Goal: Task Accomplishment & Management: Manage account settings

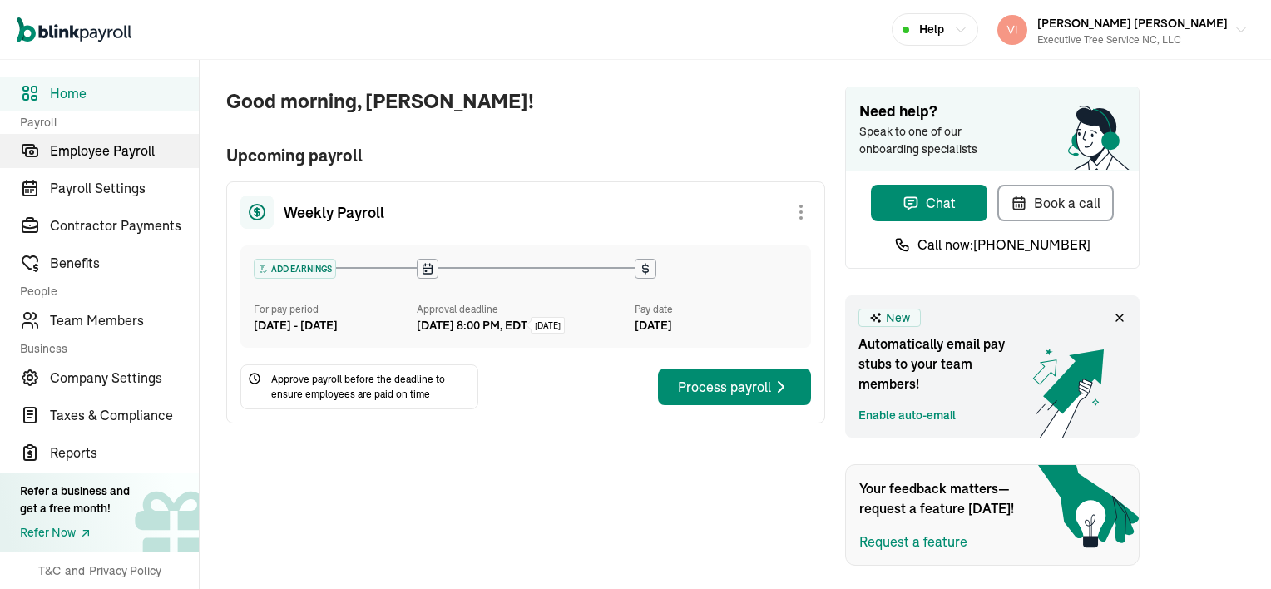
click at [160, 146] on span "Employee Payroll" at bounding box center [124, 151] width 149 height 20
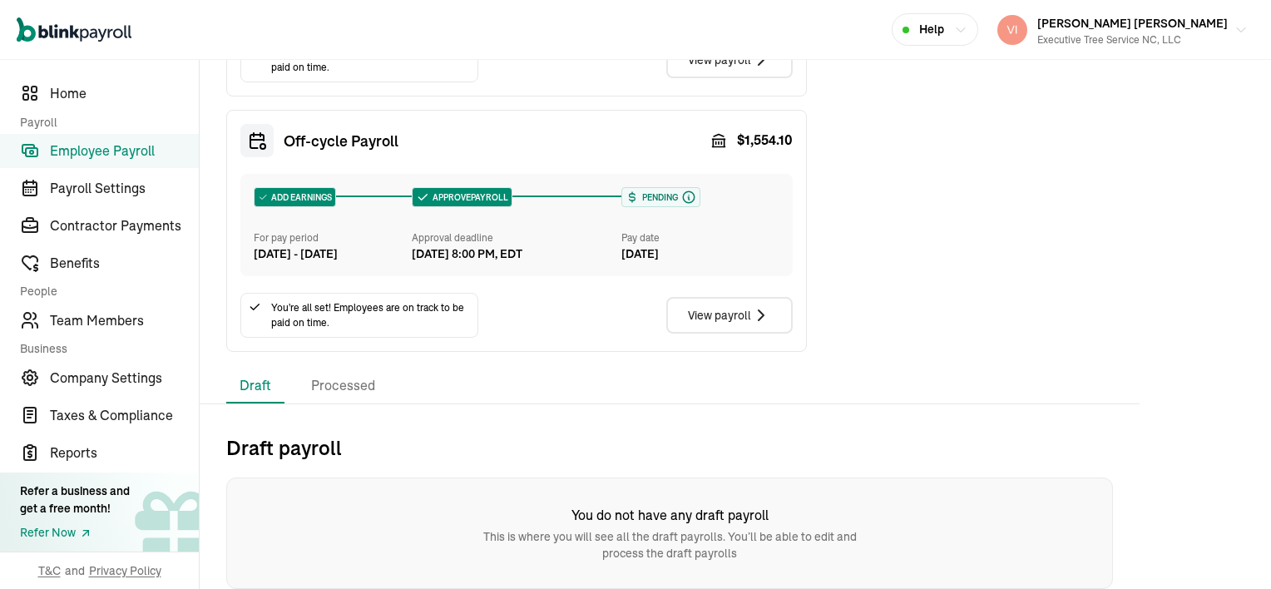
scroll to position [639, 0]
click at [163, 153] on span "Employee Payroll" at bounding box center [124, 151] width 149 height 20
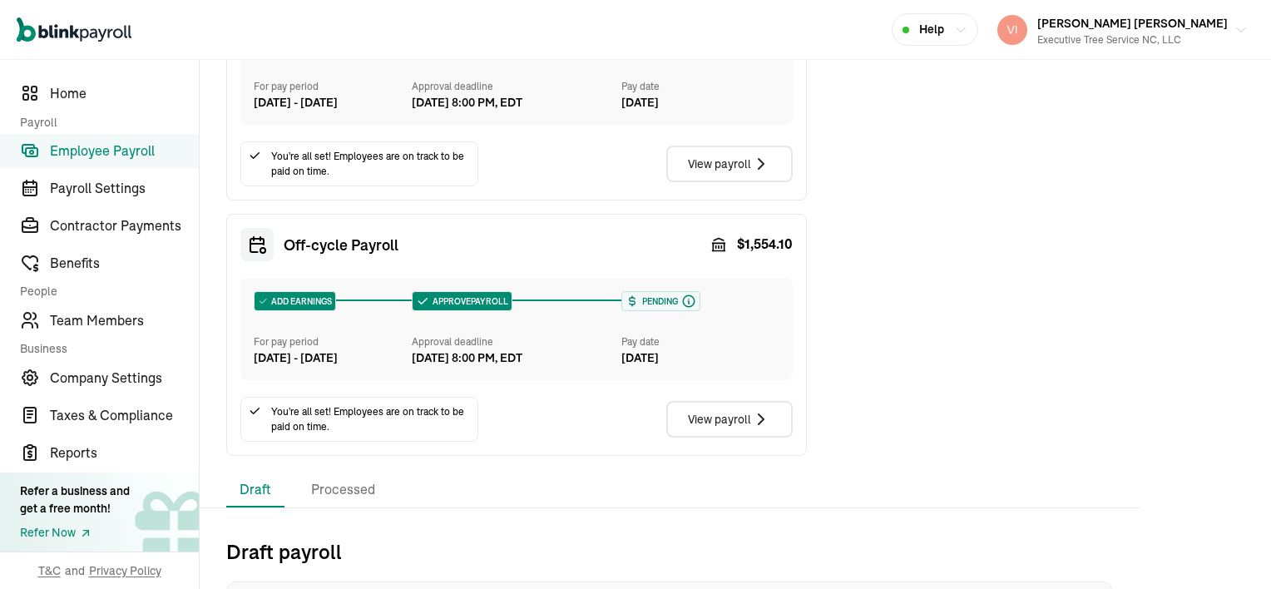
scroll to position [582, 0]
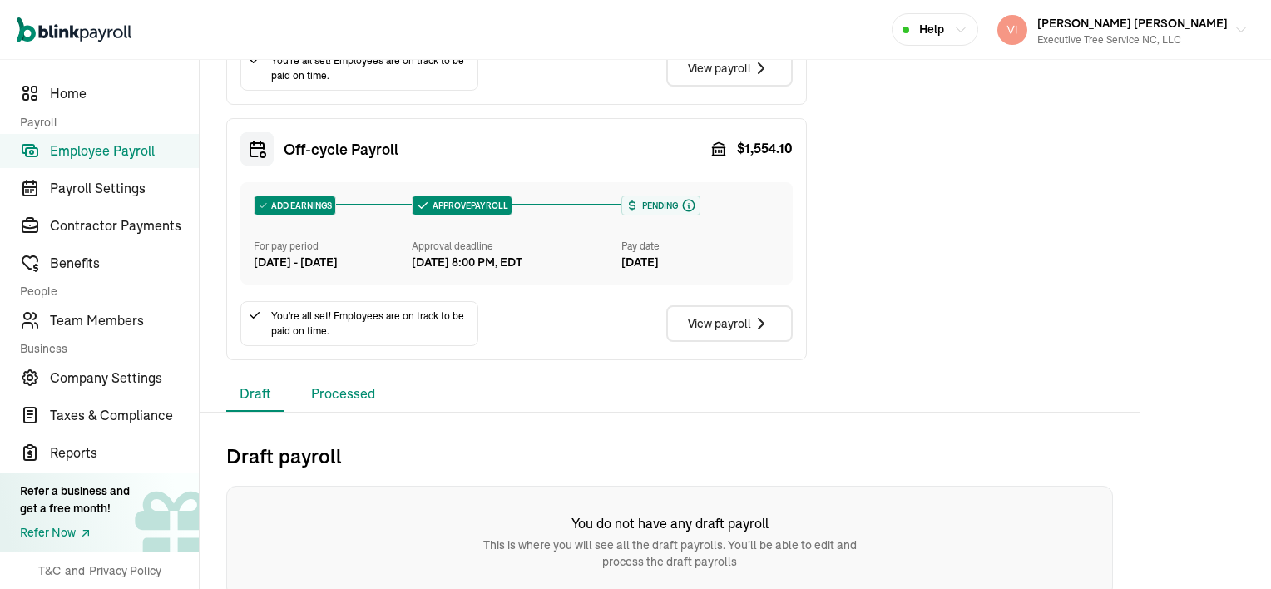
click at [348, 412] on li "Processed" at bounding box center [343, 394] width 91 height 35
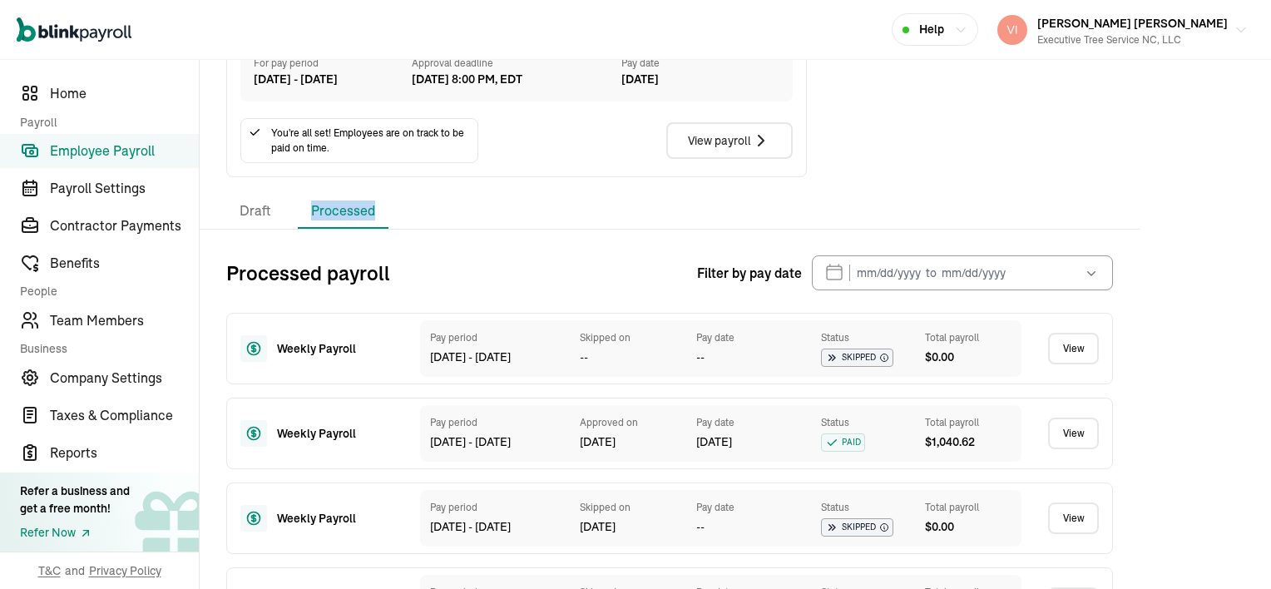
scroll to position [832, 0]
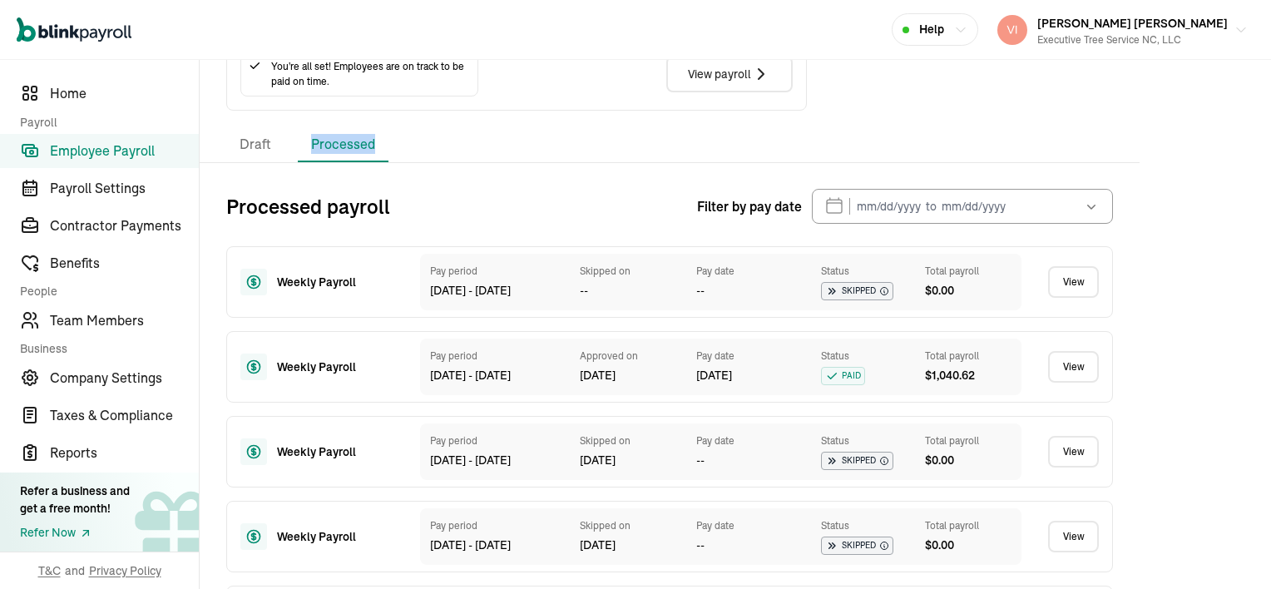
click at [1079, 383] on link "View" at bounding box center [1073, 367] width 51 height 32
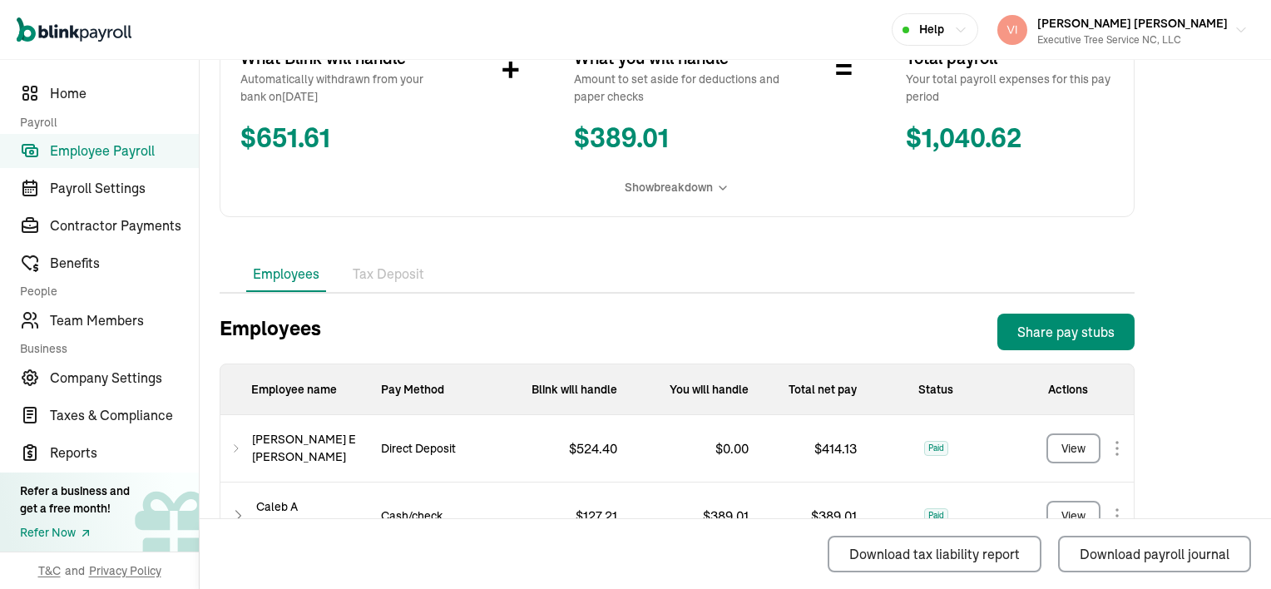
scroll to position [416, 0]
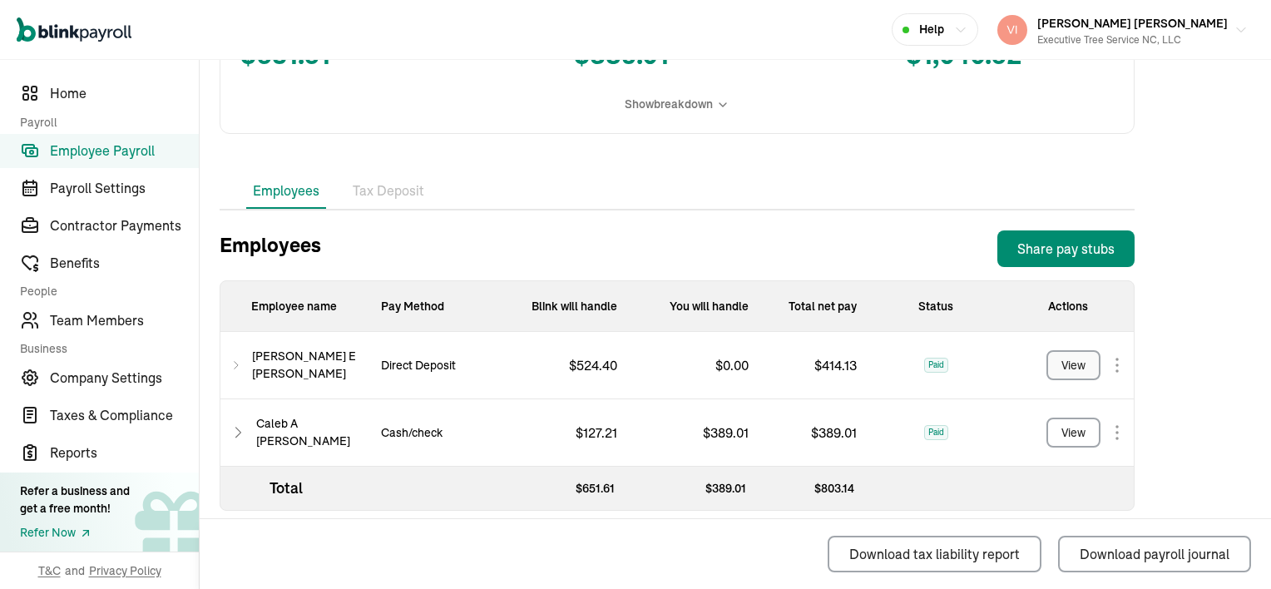
click at [1073, 364] on div "View" at bounding box center [1073, 365] width 24 height 17
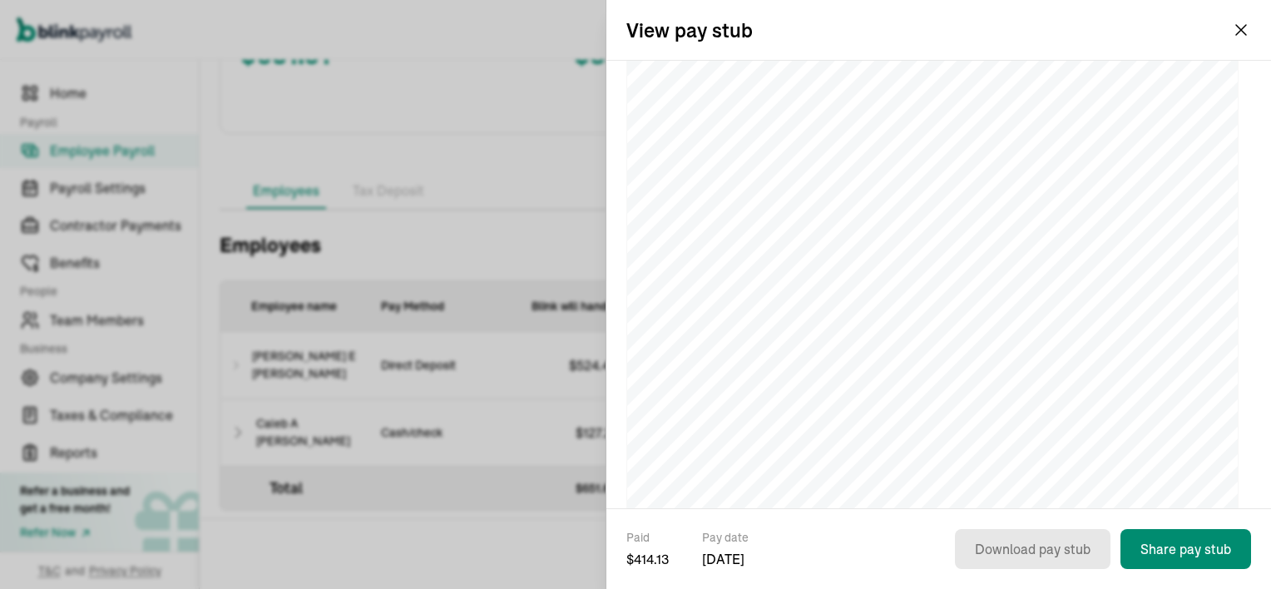
scroll to position [0, 0]
click at [1183, 543] on button "Share pay stub" at bounding box center [1185, 549] width 131 height 40
click at [1174, 549] on button "Share pay stub" at bounding box center [1185, 549] width 131 height 40
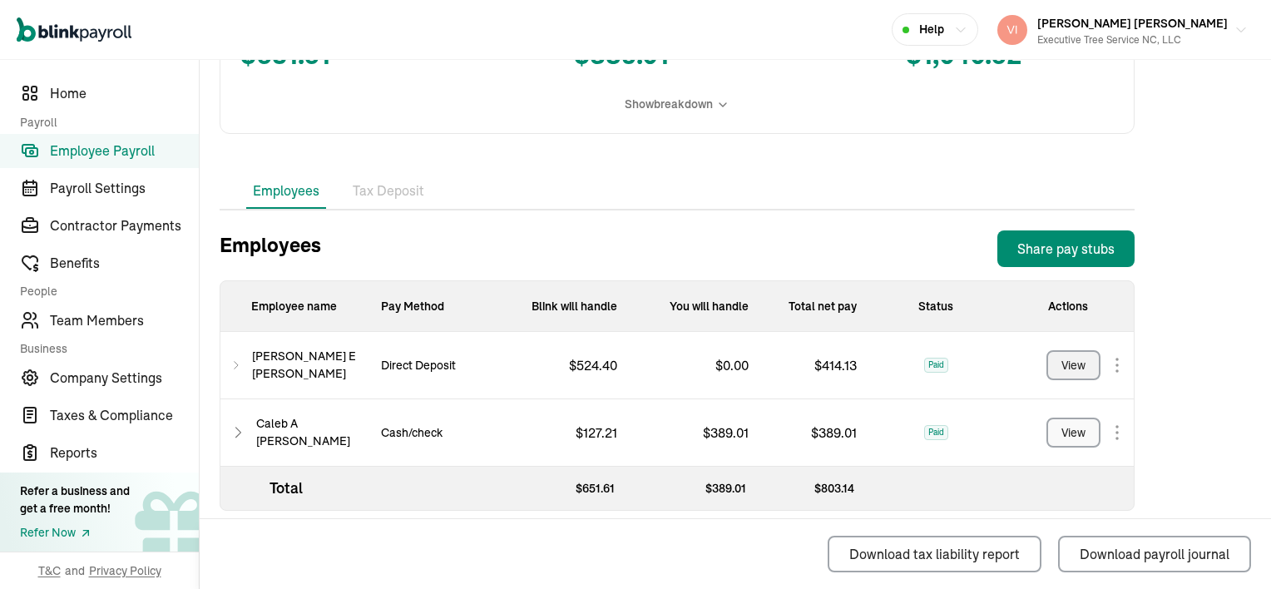
click at [1065, 436] on div "View" at bounding box center [1073, 432] width 24 height 17
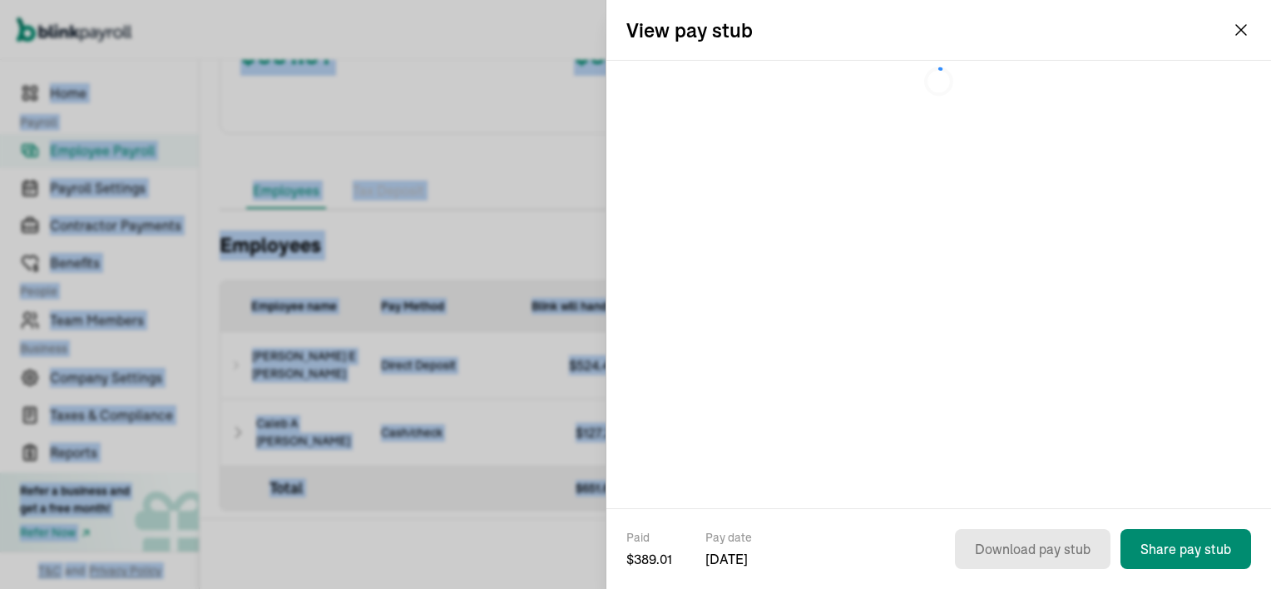
click at [1065, 436] on div at bounding box center [938, 284] width 665 height 447
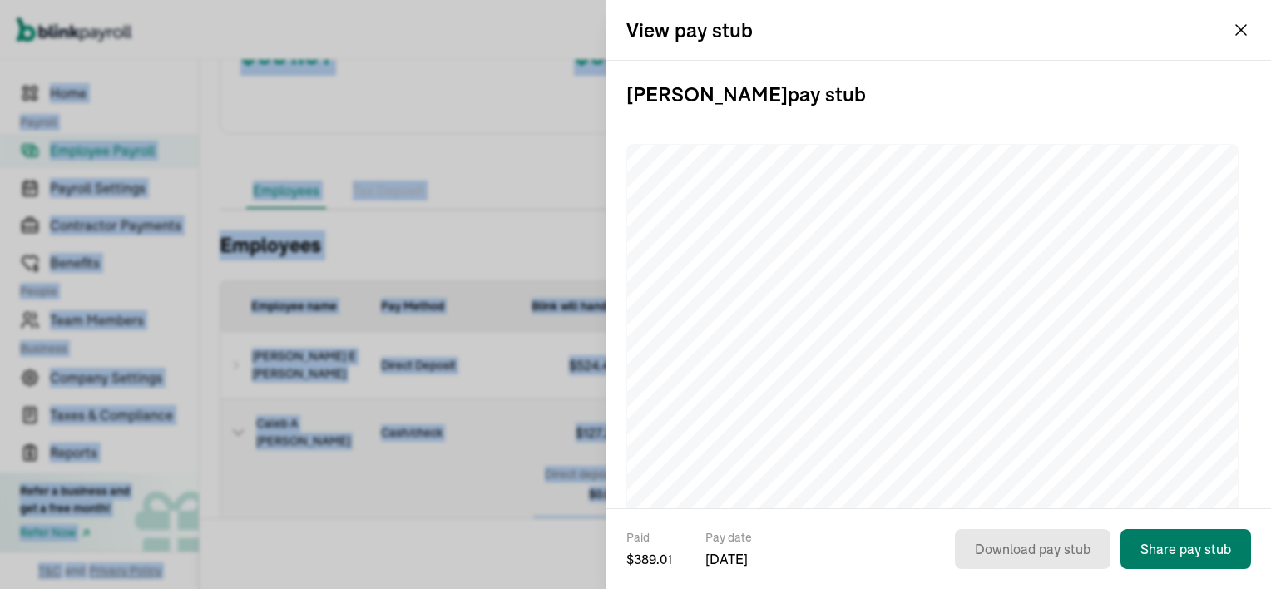
click at [1202, 556] on button "Share pay stub" at bounding box center [1185, 549] width 131 height 40
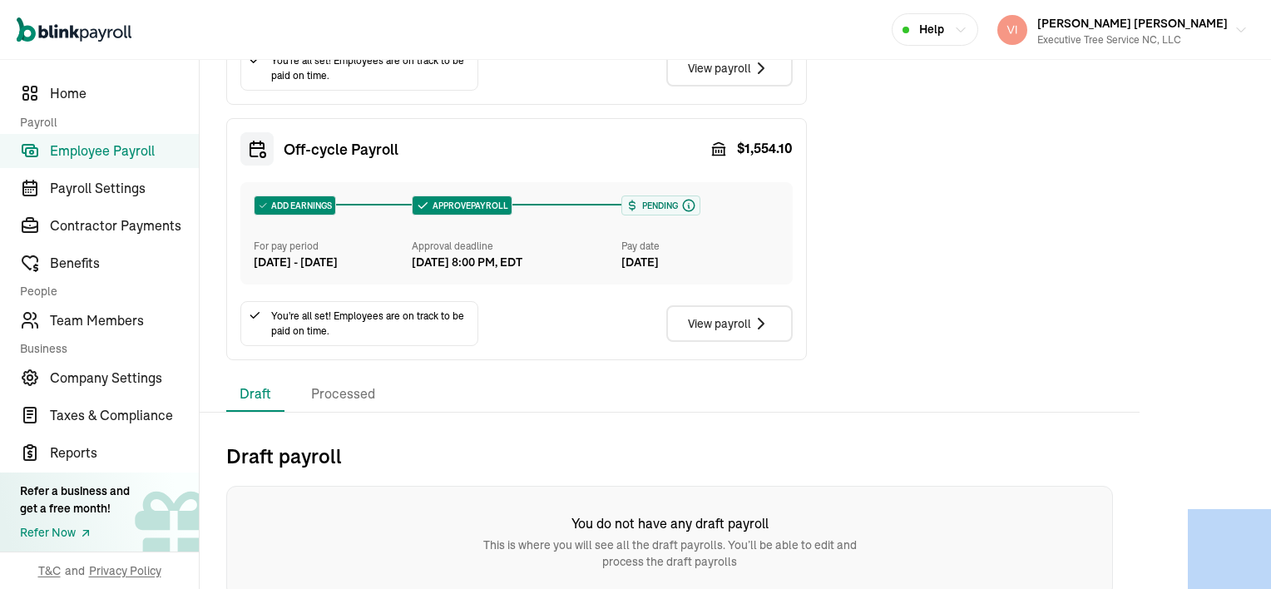
scroll to position [416, 0]
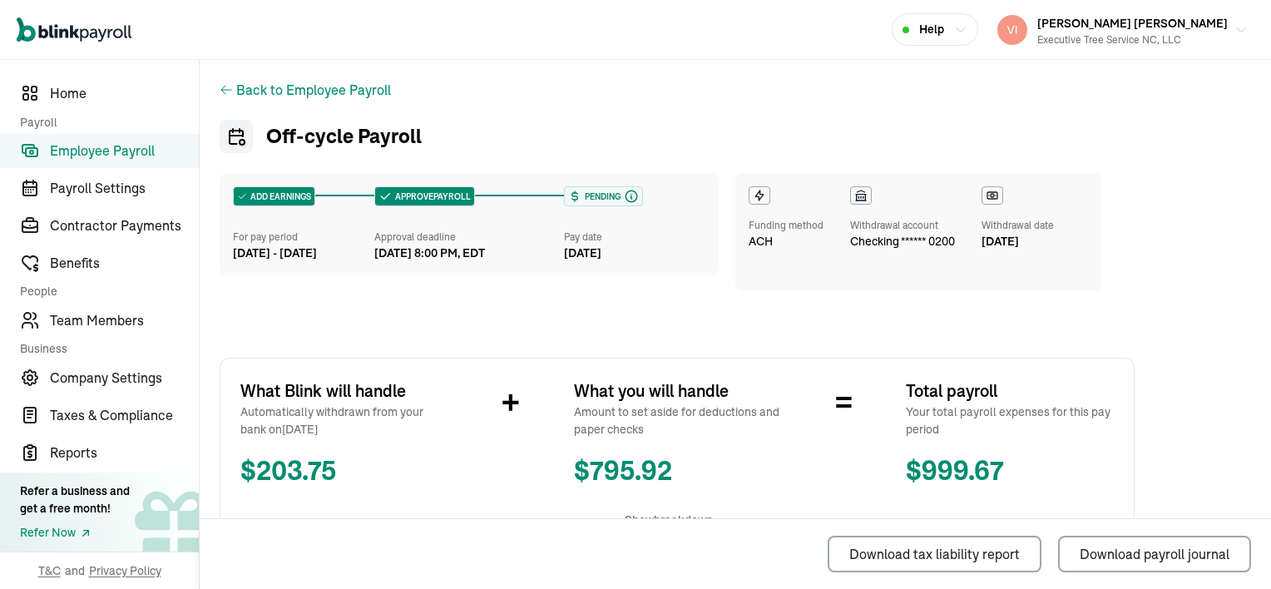
click at [230, 87] on icon at bounding box center [226, 89] width 13 height 13
click at [223, 91] on icon at bounding box center [226, 89] width 13 height 13
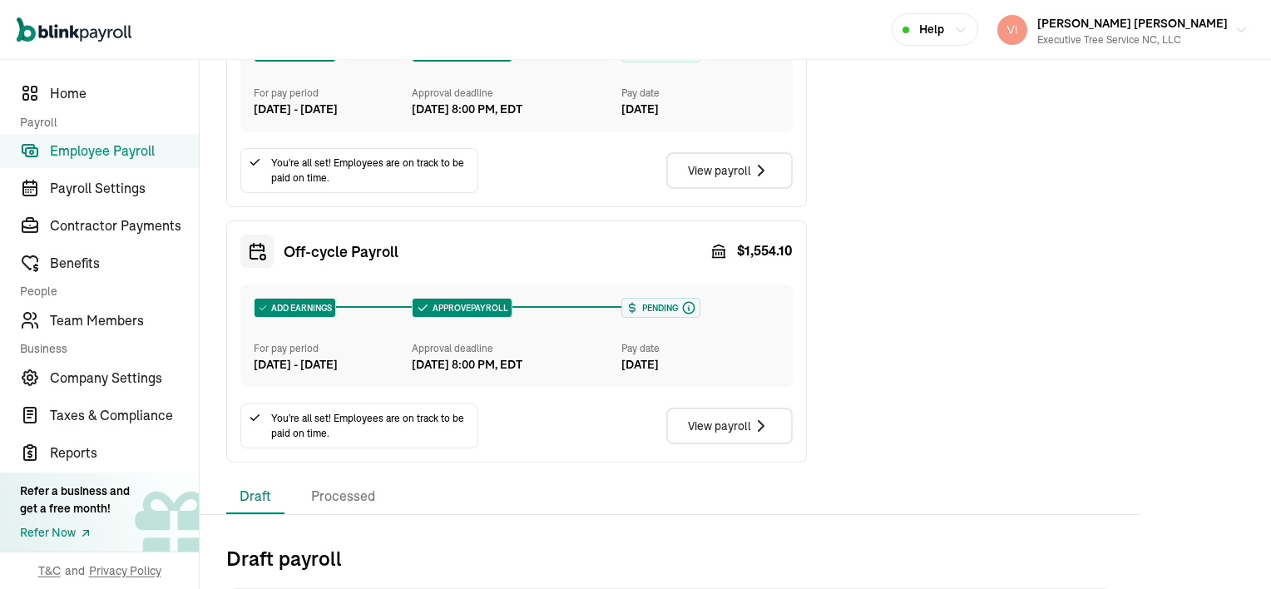
scroll to position [499, 0]
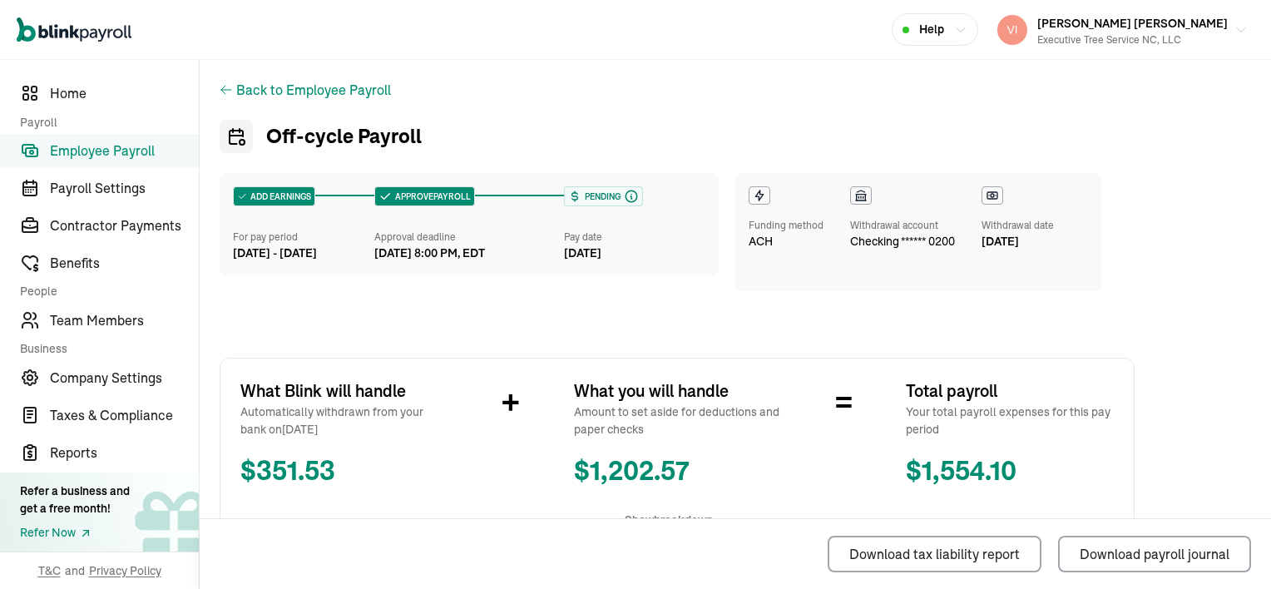
click at [226, 91] on icon at bounding box center [226, 89] width 13 height 13
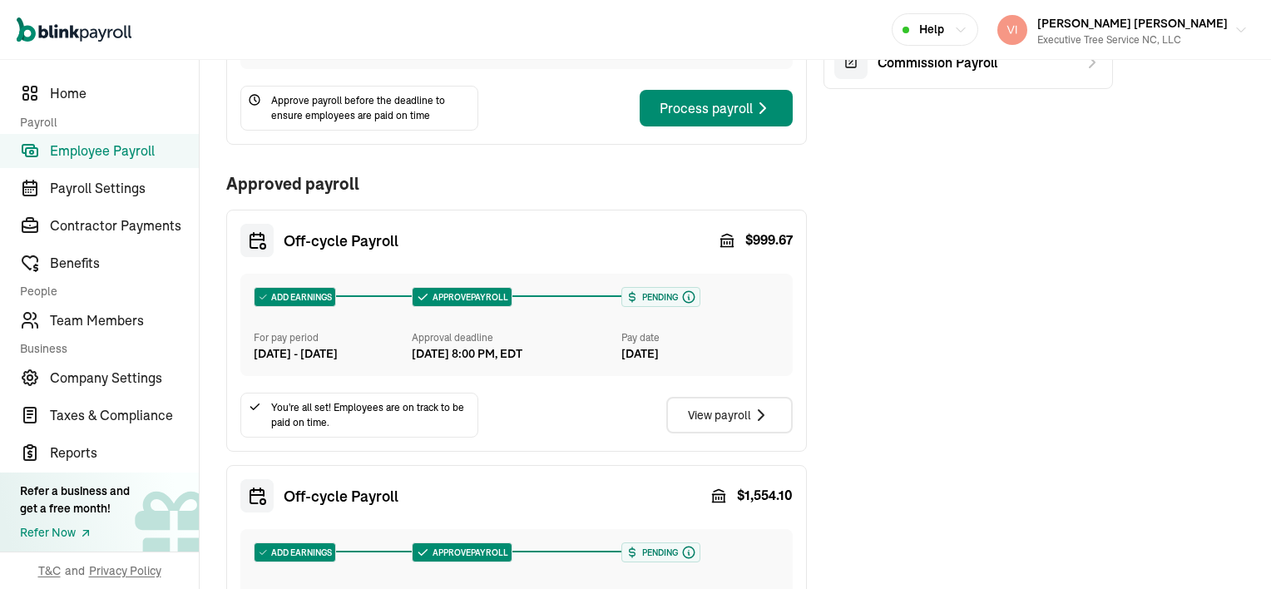
scroll to position [250, 0]
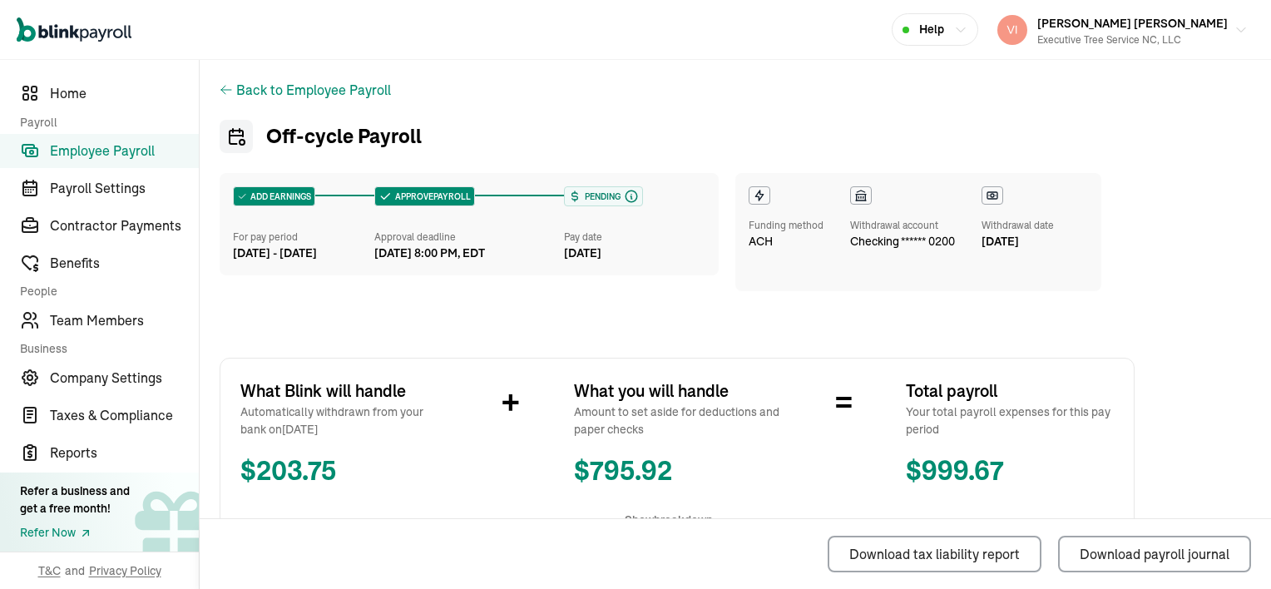
click at [223, 91] on icon at bounding box center [226, 90] width 10 height 8
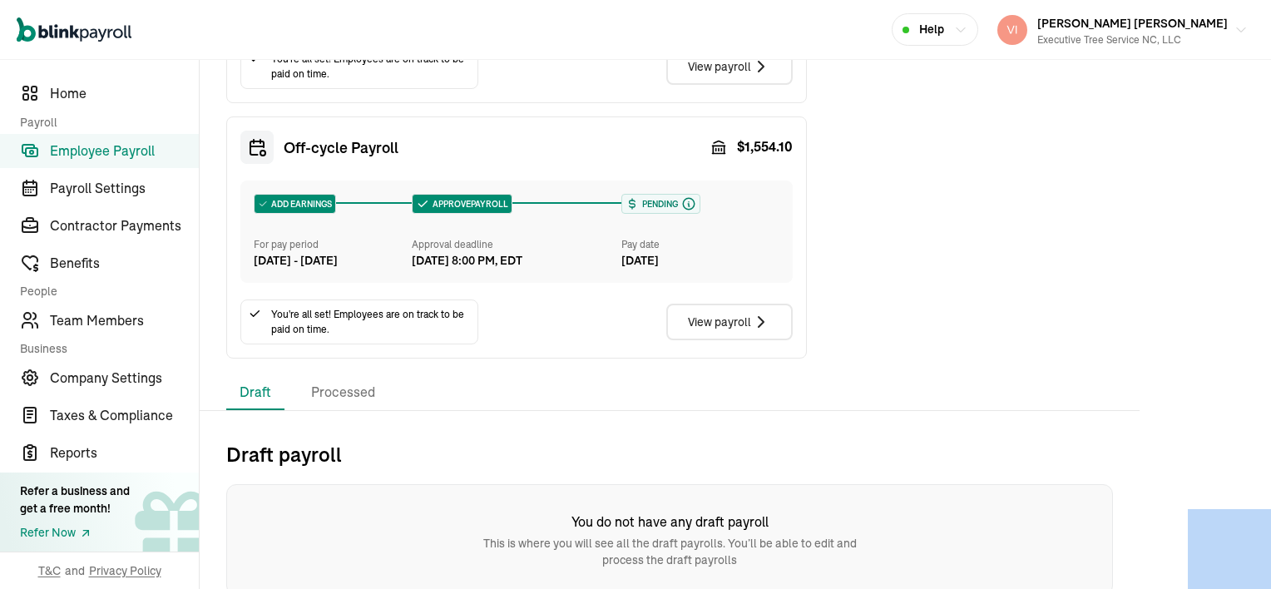
scroll to position [639, 0]
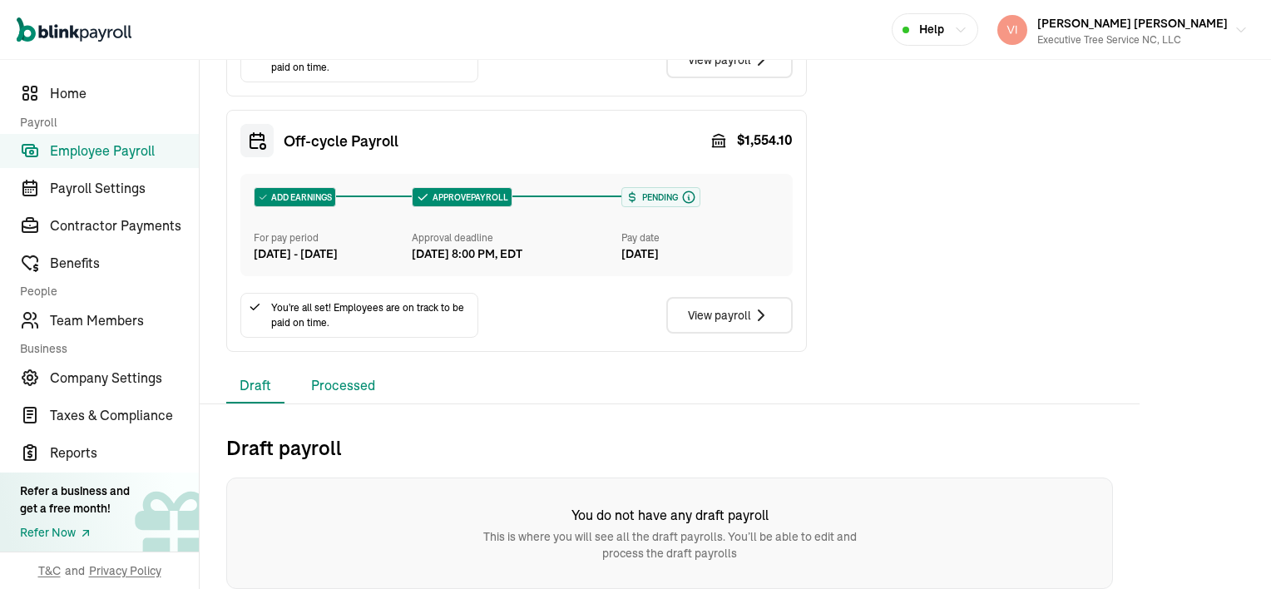
click at [344, 383] on li "Processed" at bounding box center [343, 385] width 91 height 35
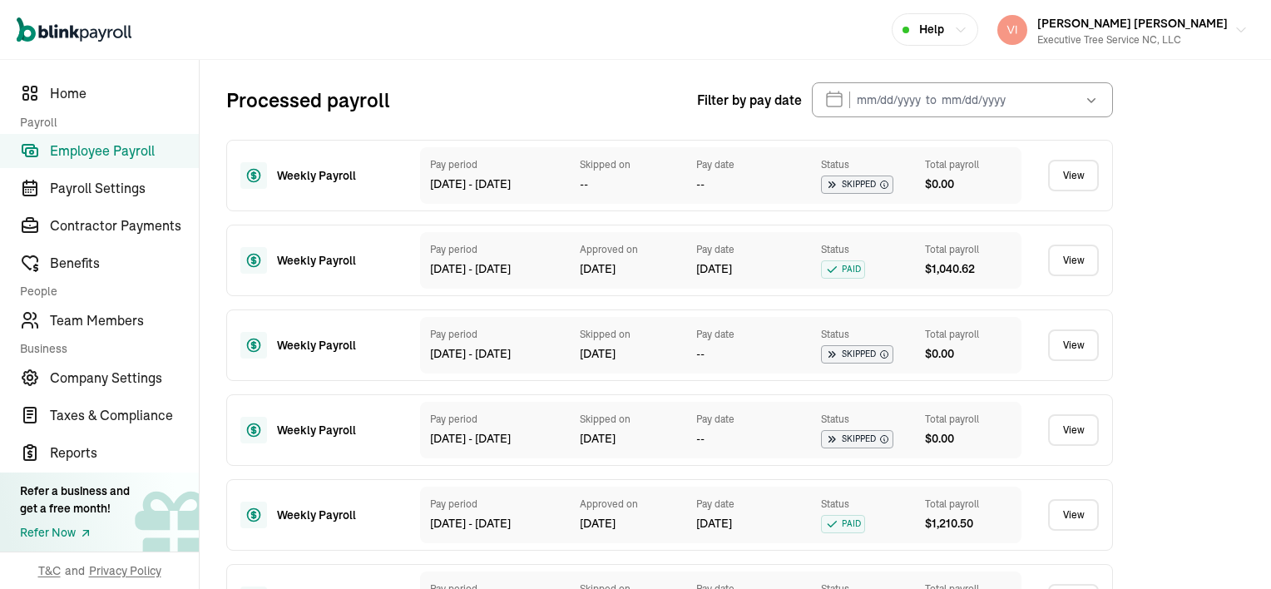
scroll to position [888, 0]
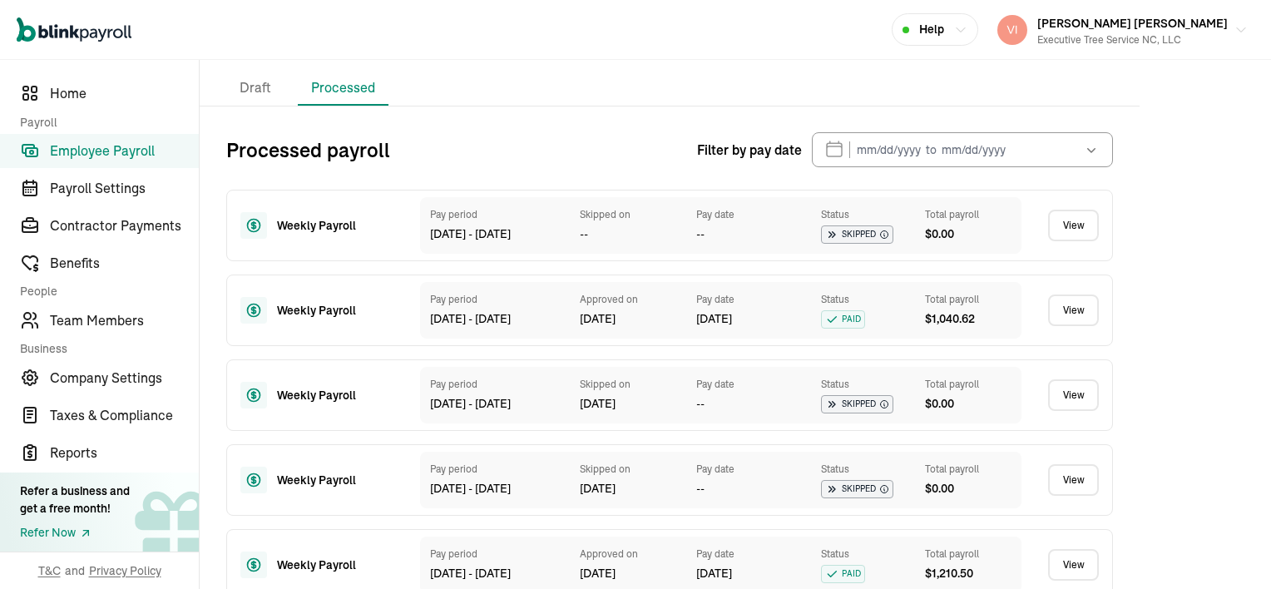
click at [1071, 326] on link "View" at bounding box center [1073, 310] width 51 height 32
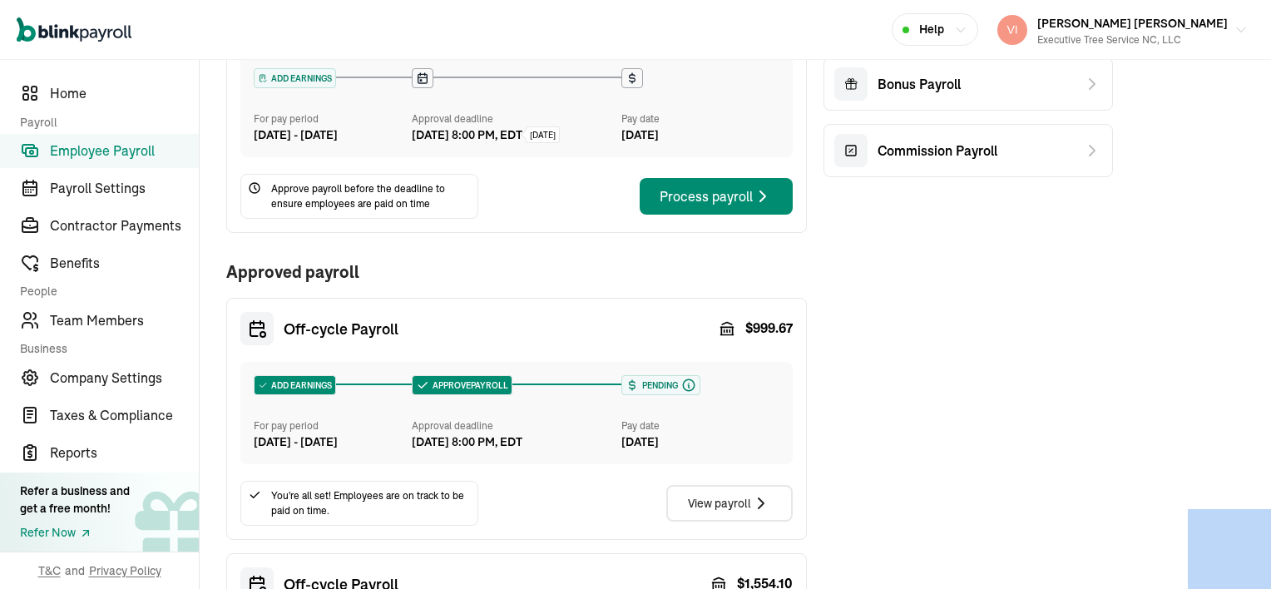
scroll to position [333, 0]
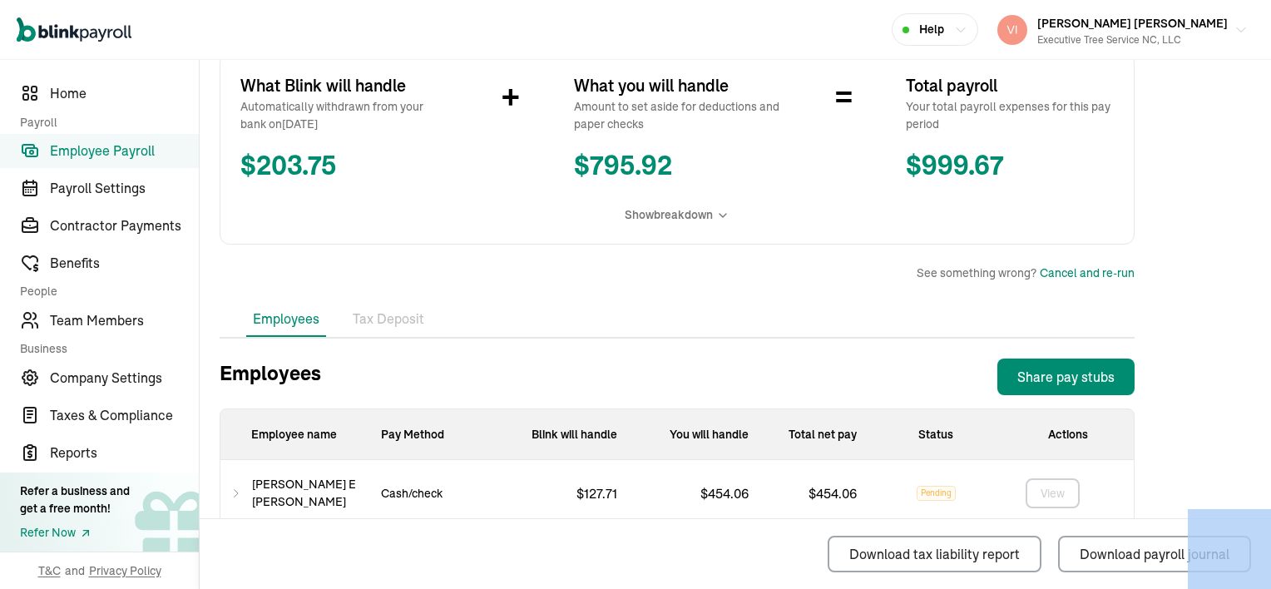
scroll to position [333, 0]
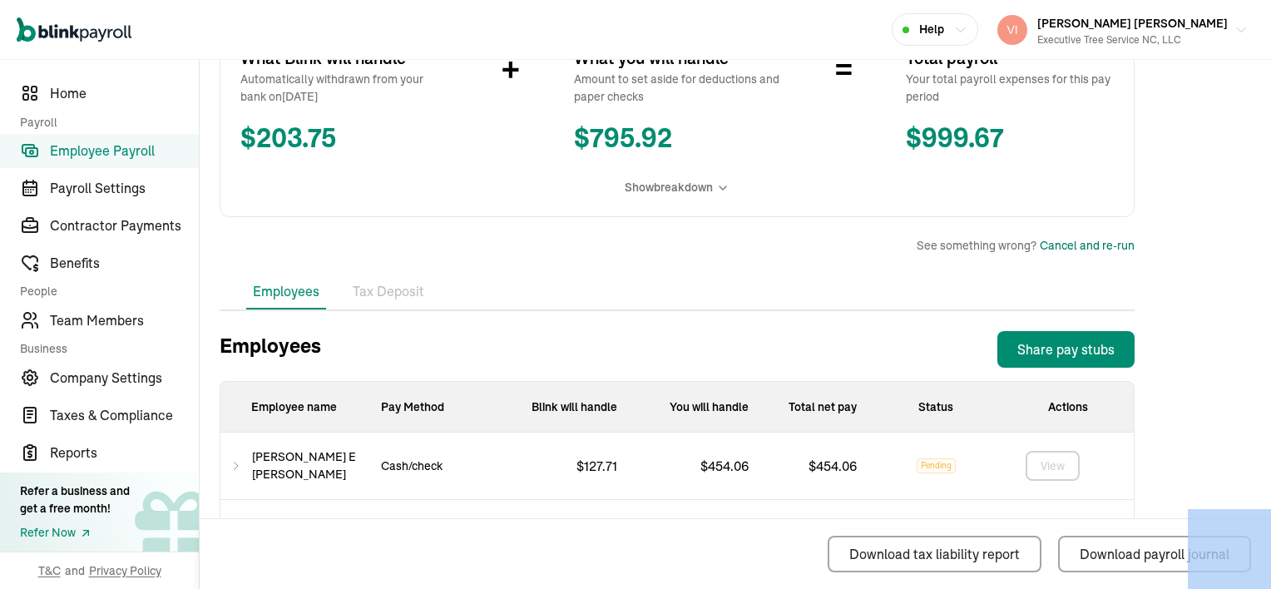
click at [1092, 250] on div "Cancel and re-run" at bounding box center [1087, 245] width 95 height 17
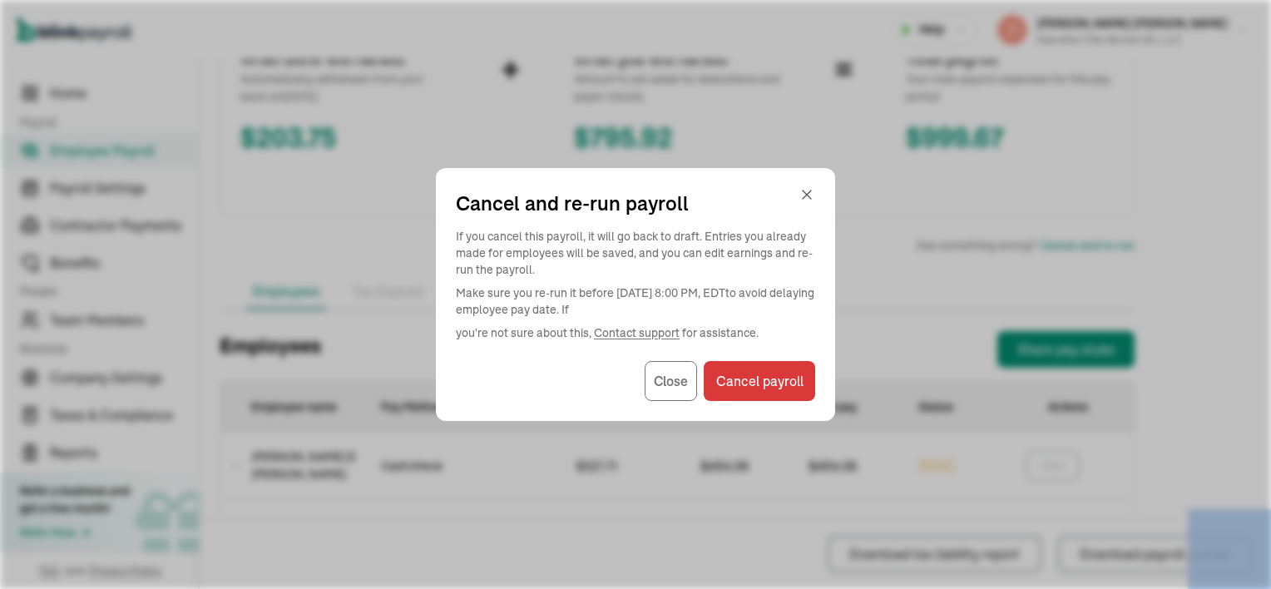
click at [667, 388] on div "You will handle" at bounding box center [695, 407] width 131 height 51
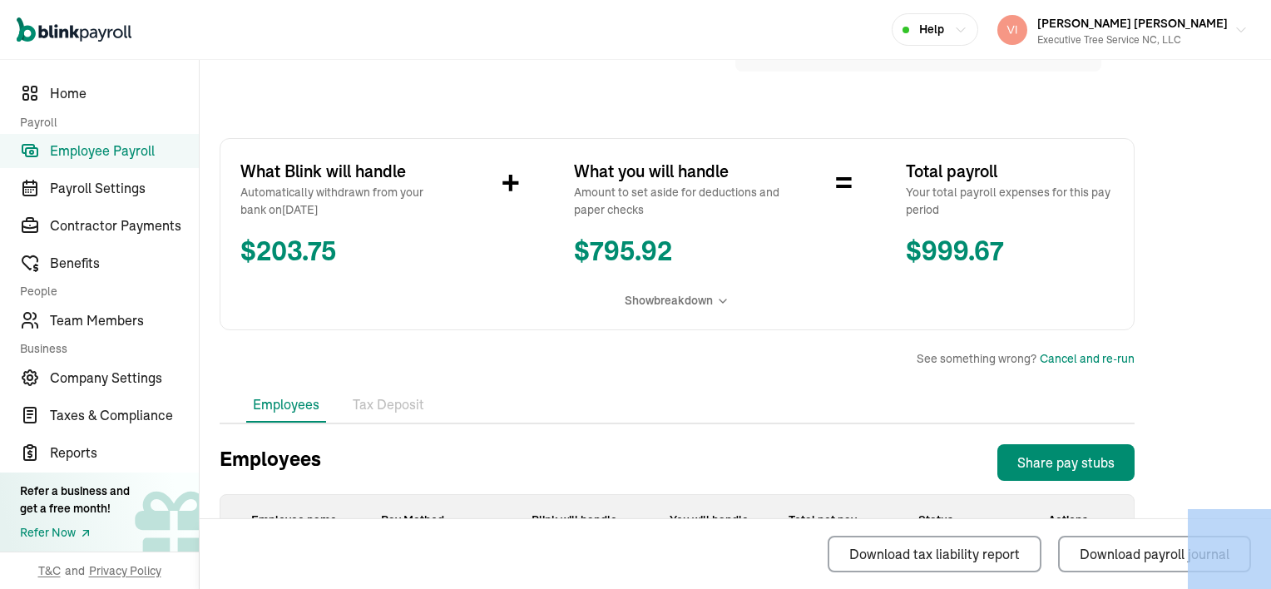
scroll to position [116, 0]
